Goal: Subscribe to service/newsletter

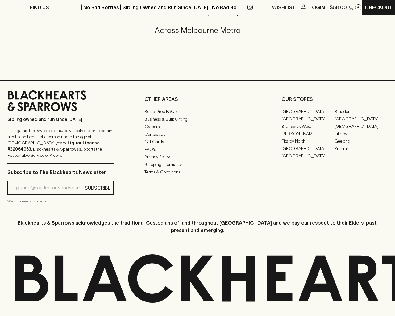
scroll to position [736, 0]
type input "[EMAIL_ADDRESS]"
type input "1"
type input "e"
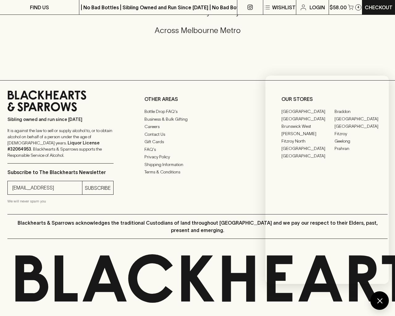
type input "Elderton E Series Chardonnay 2023"
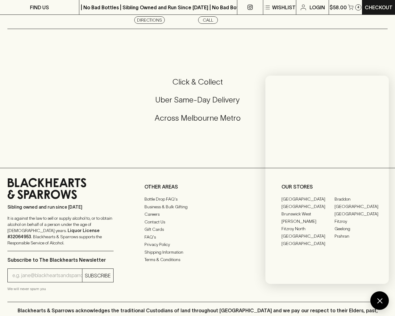
scroll to position [828, 0]
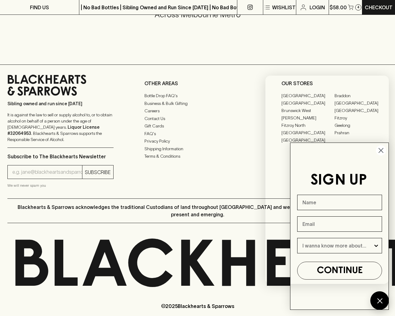
type input "e"
type input "Beer"
type input "[EMAIL_ADDRESS]"
type input "e"
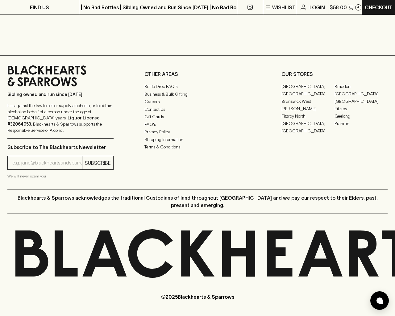
scroll to position [724, 0]
